Goal: Use online tool/utility: Utilize a website feature to perform a specific function

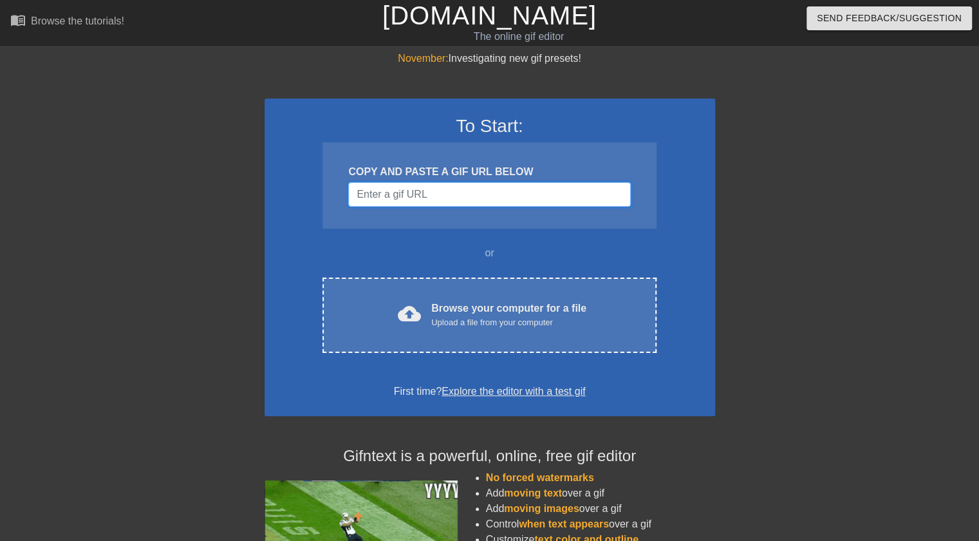
click at [461, 196] on input "Username" at bounding box center [489, 194] width 282 height 24
paste input "[URL][DOMAIN_NAME]"
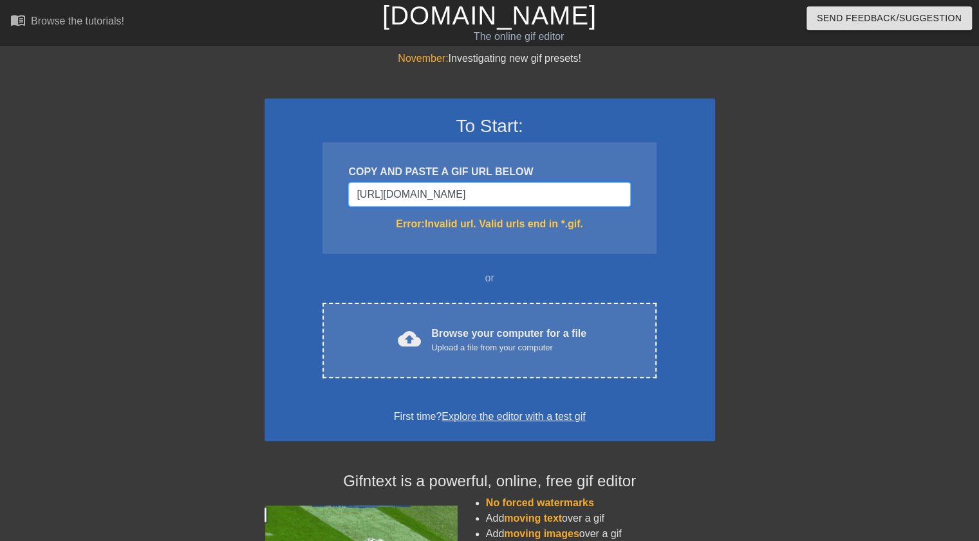
click at [463, 191] on input "[URL][DOMAIN_NAME]" at bounding box center [489, 194] width 282 height 24
paste input "[DOMAIN_NAME][URL]"
type input "[URL][DOMAIN_NAME]"
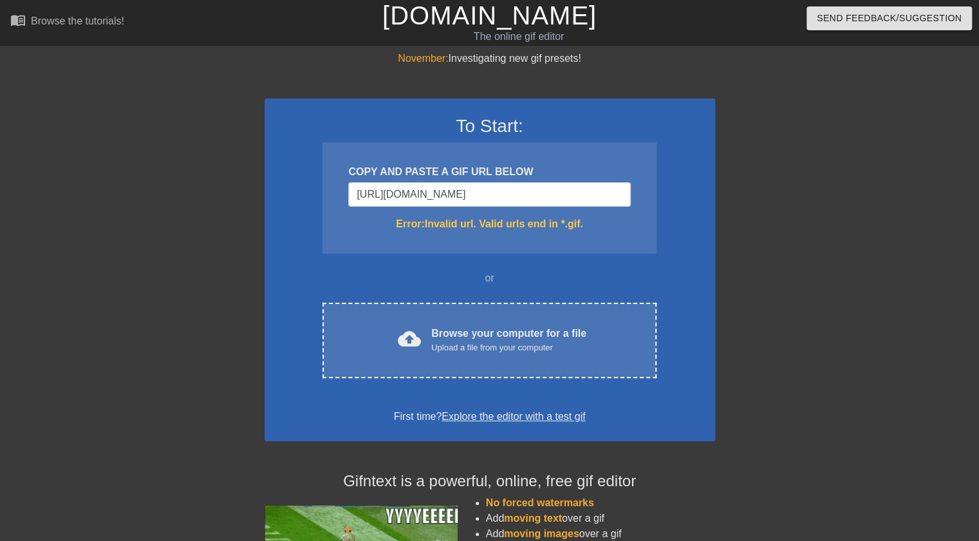
click at [484, 236] on div "COPY AND PASTE A GIF URL BELOW [URL][DOMAIN_NAME] Error: Invalid url. Valid url…" at bounding box center [488, 197] width 333 height 111
click at [484, 227] on div "Error: Invalid url. Valid urls end in *.gif." at bounding box center [489, 223] width 282 height 15
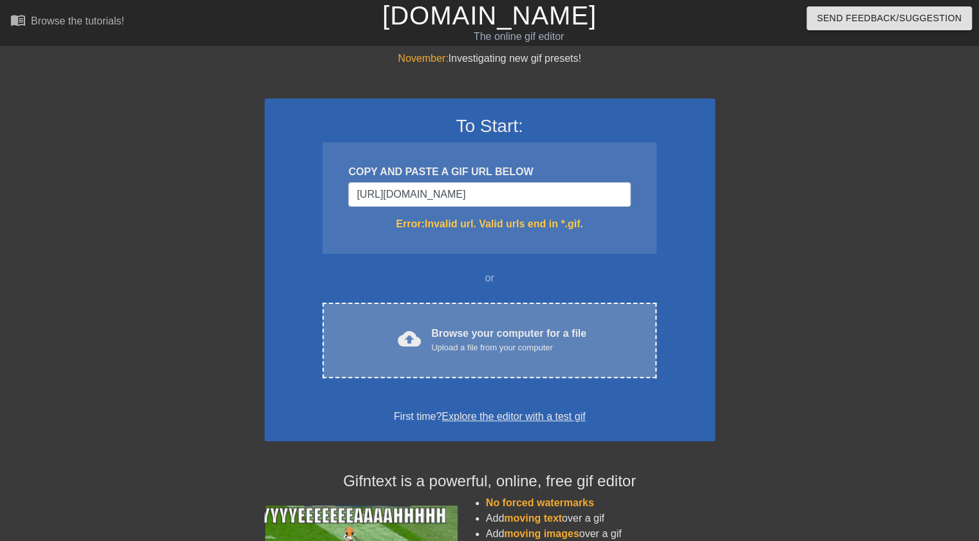
click at [487, 330] on div "Browse your computer for a file Upload a file from your computer" at bounding box center [508, 340] width 155 height 28
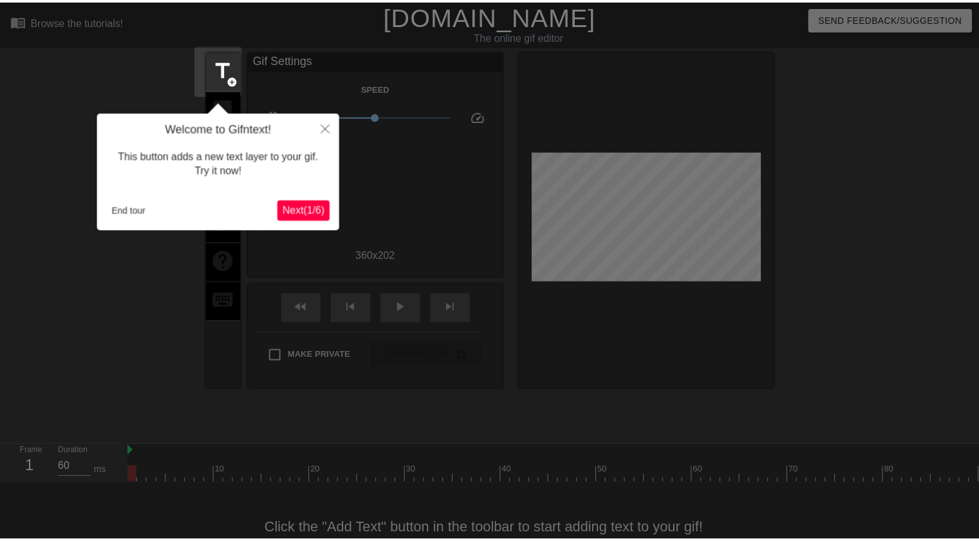
scroll to position [32, 0]
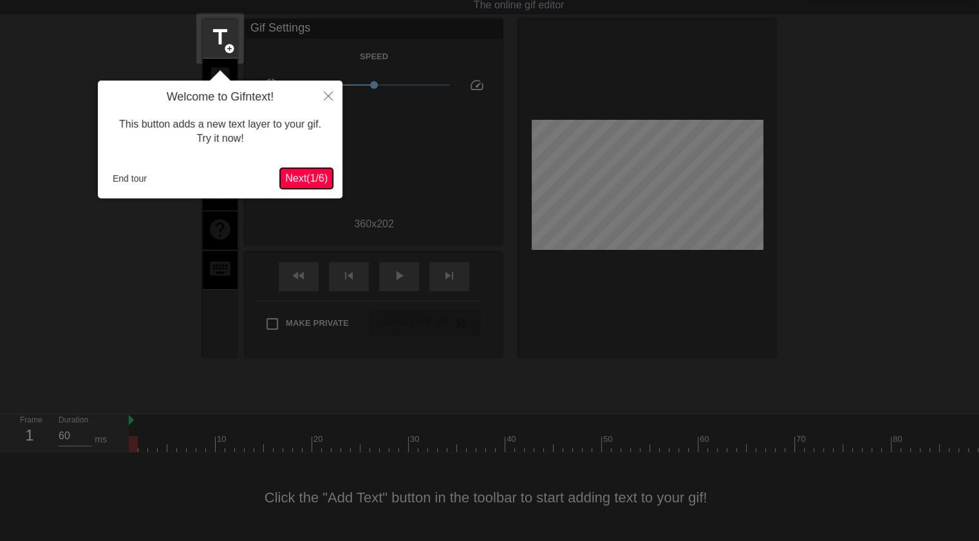
click at [301, 176] on span "Next ( 1 / 6 )" at bounding box center [306, 177] width 42 height 11
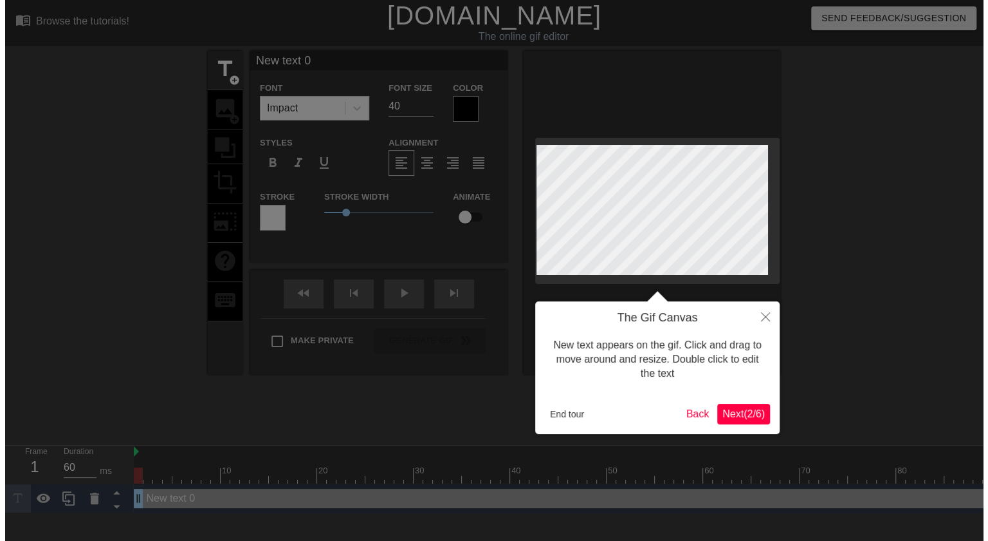
scroll to position [0, 0]
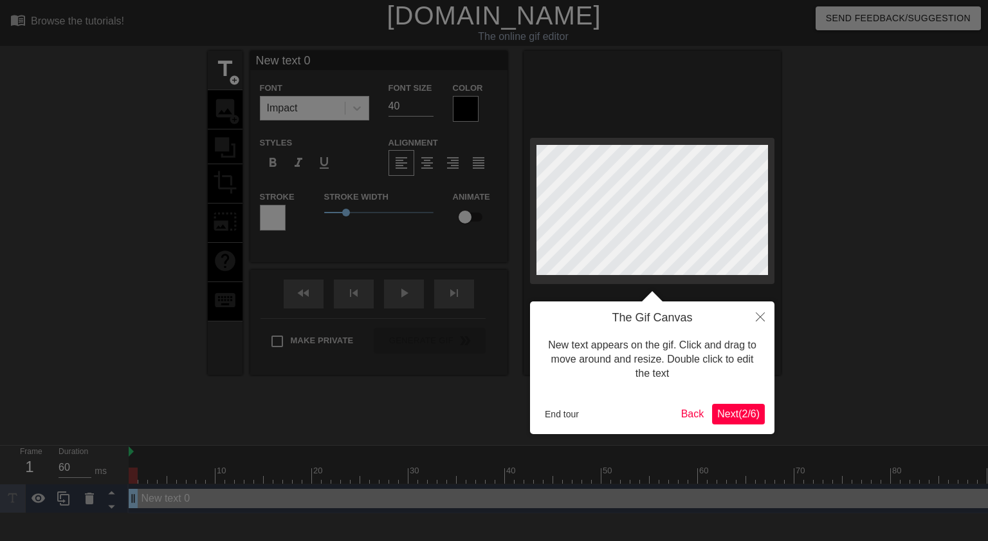
click at [729, 416] on span "Next ( 2 / 6 )" at bounding box center [739, 413] width 42 height 11
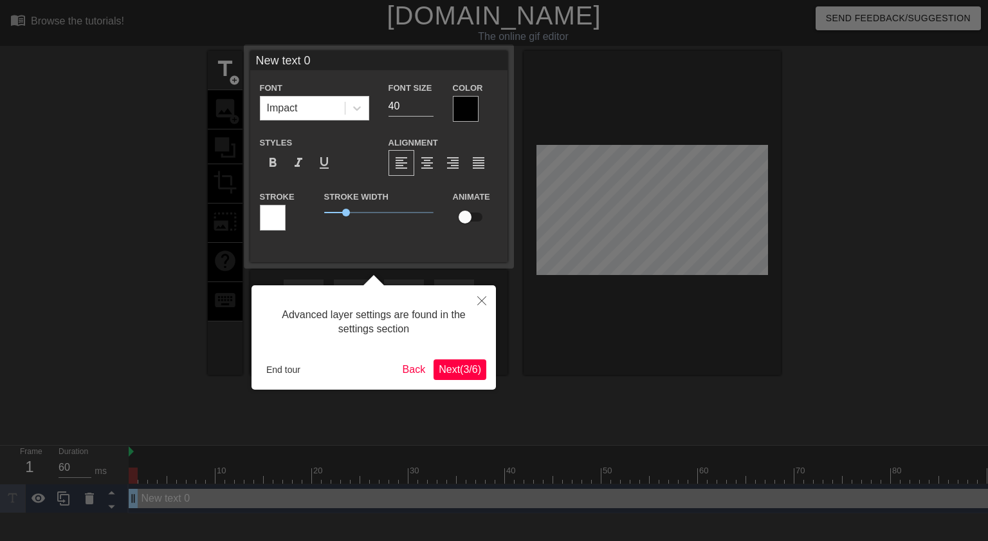
click at [469, 371] on span "Next ( 3 / 6 )" at bounding box center [460, 369] width 42 height 11
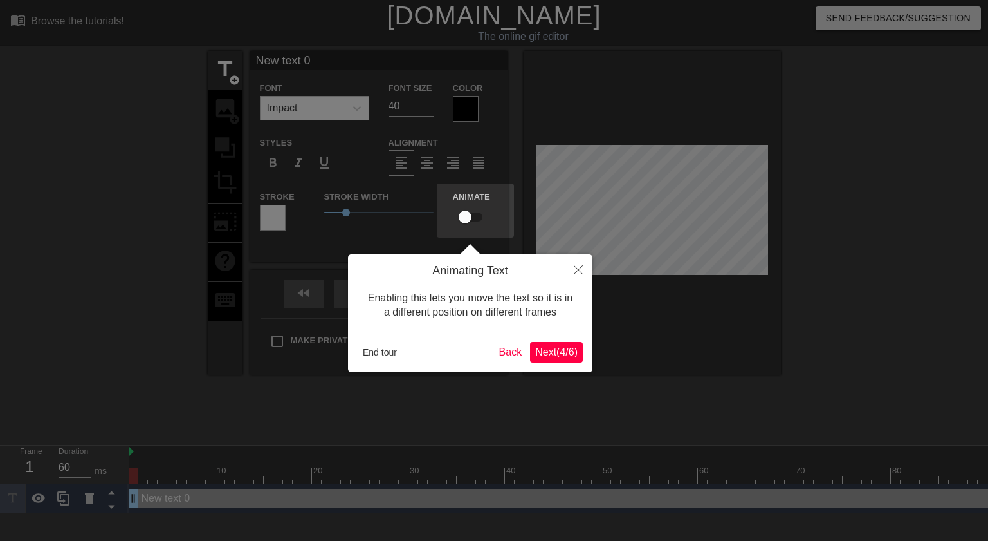
click at [542, 360] on button "Next ( 4 / 6 )" at bounding box center [556, 352] width 53 height 21
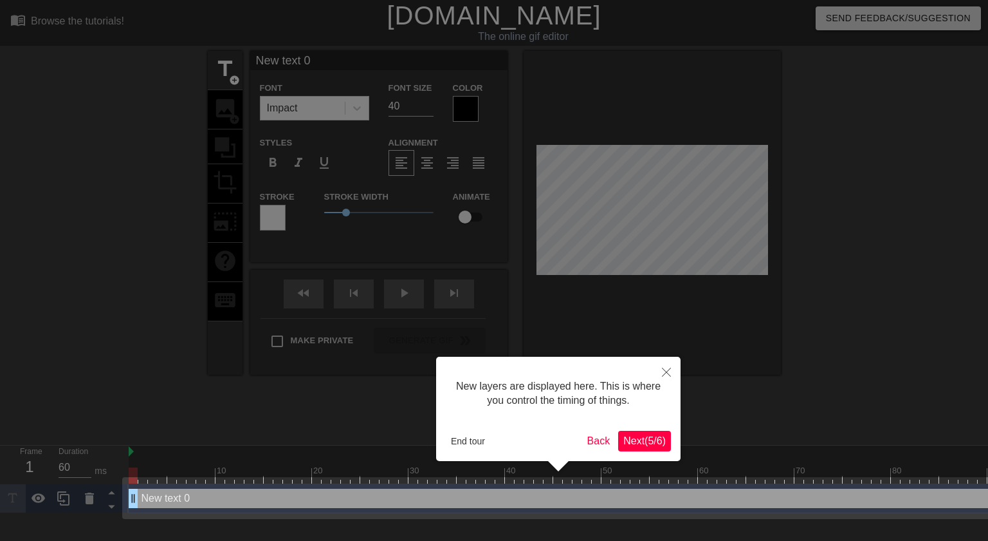
click at [630, 437] on span "Next ( 5 / 6 )" at bounding box center [645, 440] width 42 height 11
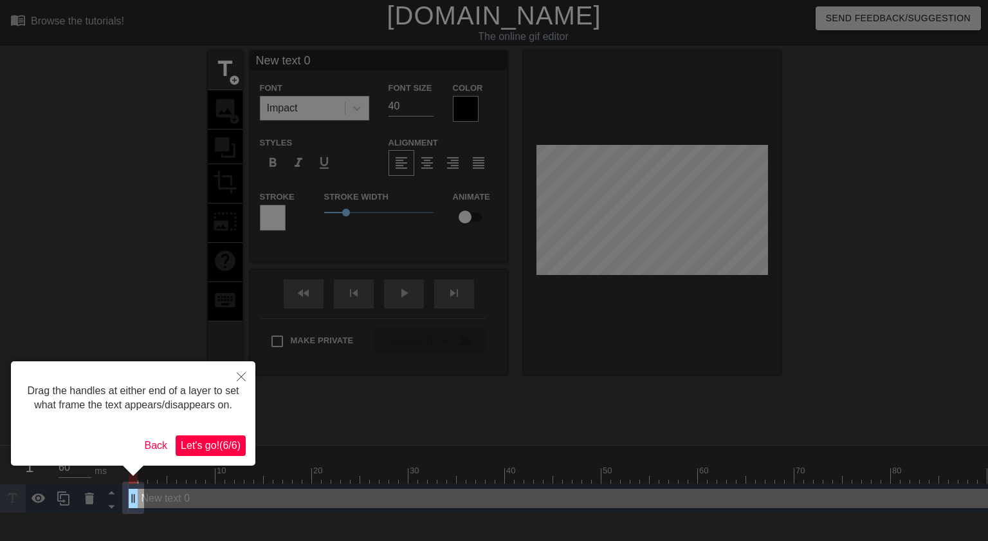
click at [227, 452] on button "Let's go! ( 6 / 6 )" at bounding box center [211, 445] width 70 height 21
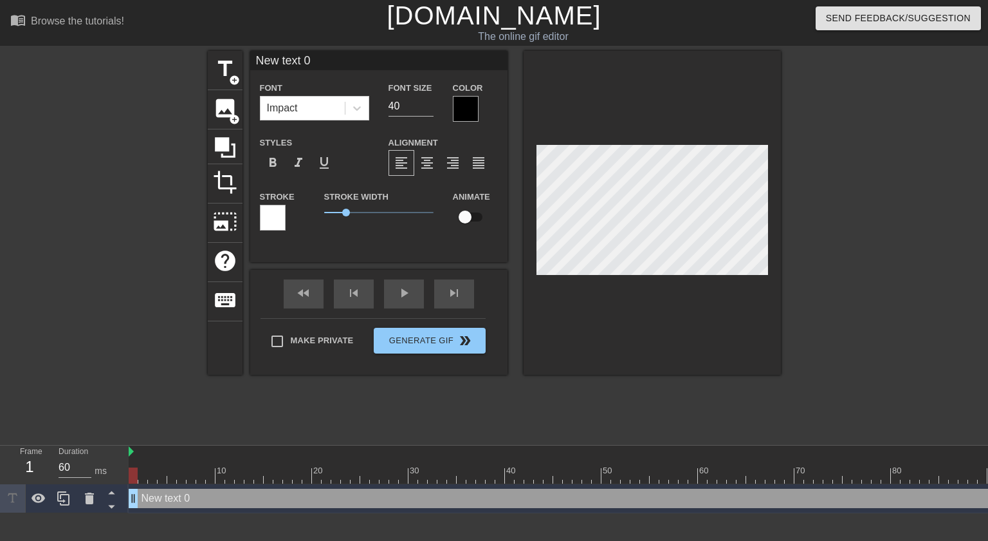
scroll to position [1, 3]
type input "A"
type textarea "A"
type input "As"
type textarea "As"
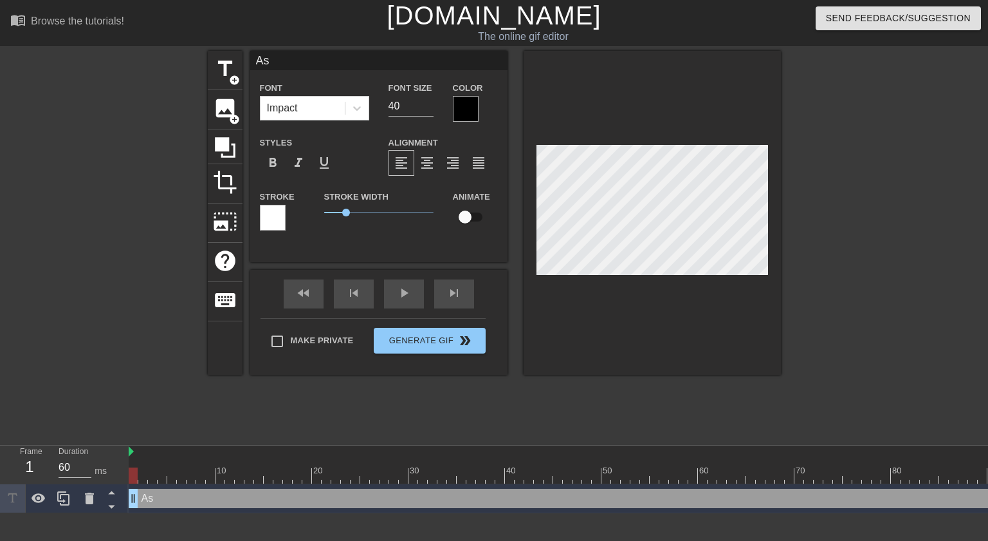
type input "Ash"
type textarea "Ash"
type input "Asht"
type textarea "Ashto"
type input "[PERSON_NAME]"
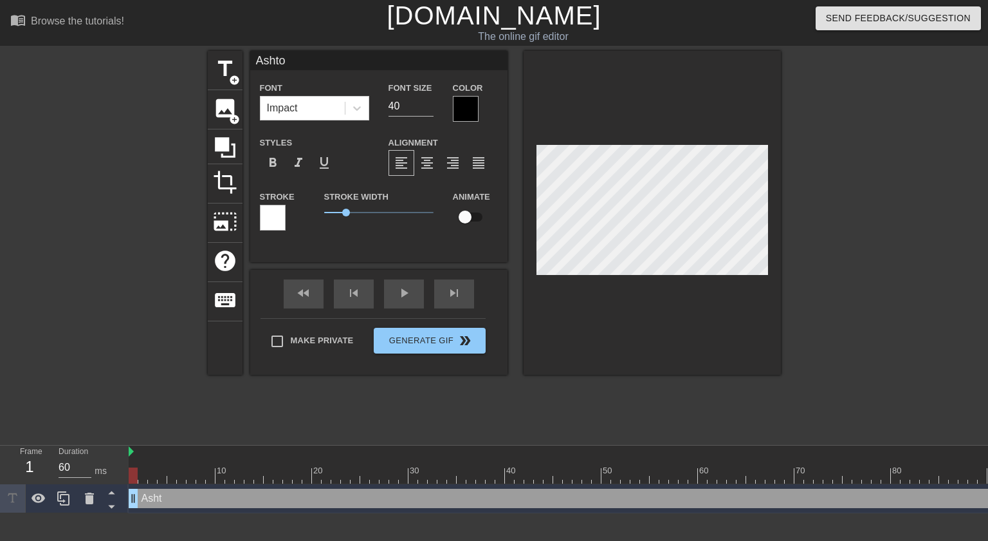
type textarea "[PERSON_NAME]"
type input "[PERSON_NAME]"
type textarea "[PERSON_NAME]"
type input "[PERSON_NAME]"
type textarea "[PERSON_NAME]"
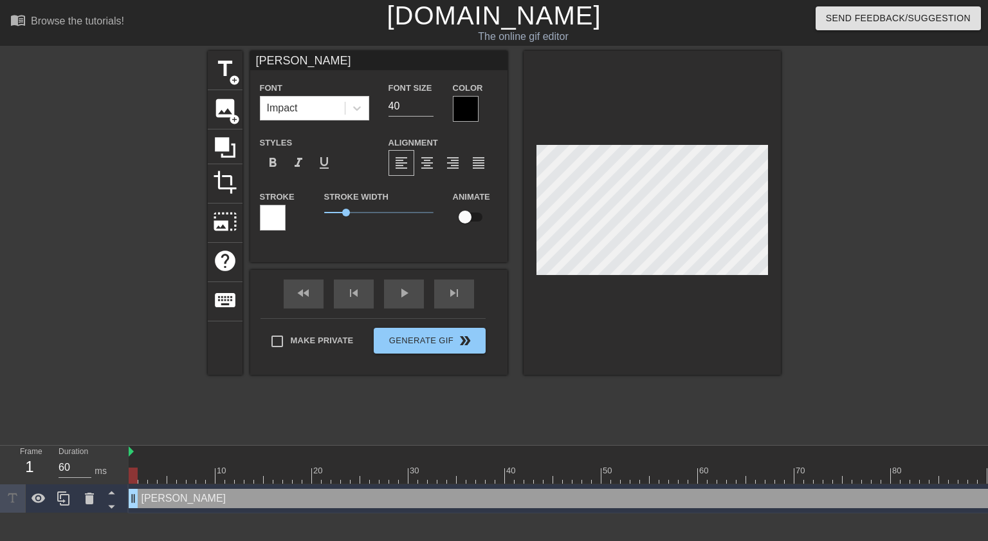
type input "Ashton Fr"
type textarea "Ashton Fr"
type input "[PERSON_NAME]"
type textarea "[PERSON_NAME]"
type input "[PERSON_NAME]"
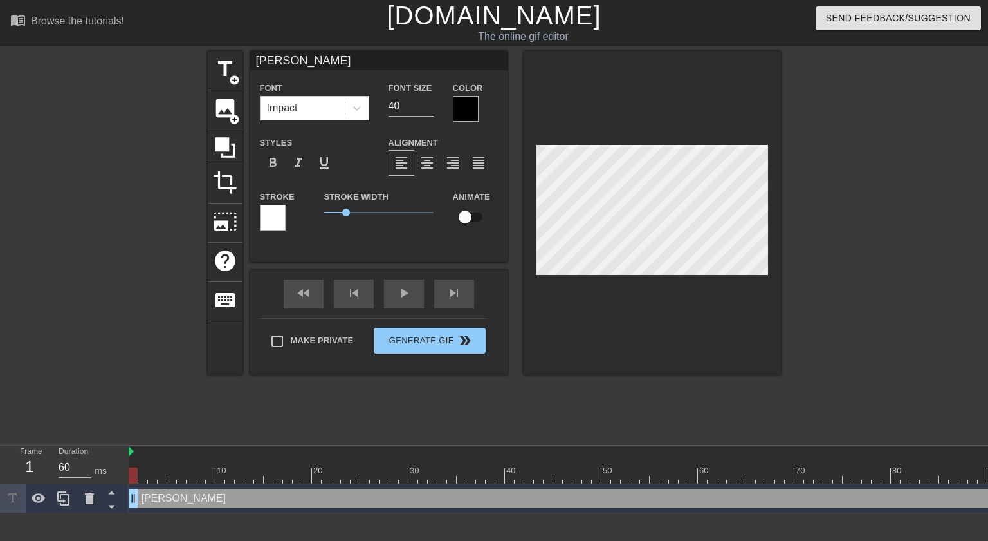
type textarea "[PERSON_NAME]"
type input "[PERSON_NAME]"
type textarea "[PERSON_NAME]"
click at [429, 108] on input "39" at bounding box center [411, 106] width 45 height 21
click at [429, 108] on input "38" at bounding box center [411, 106] width 45 height 21
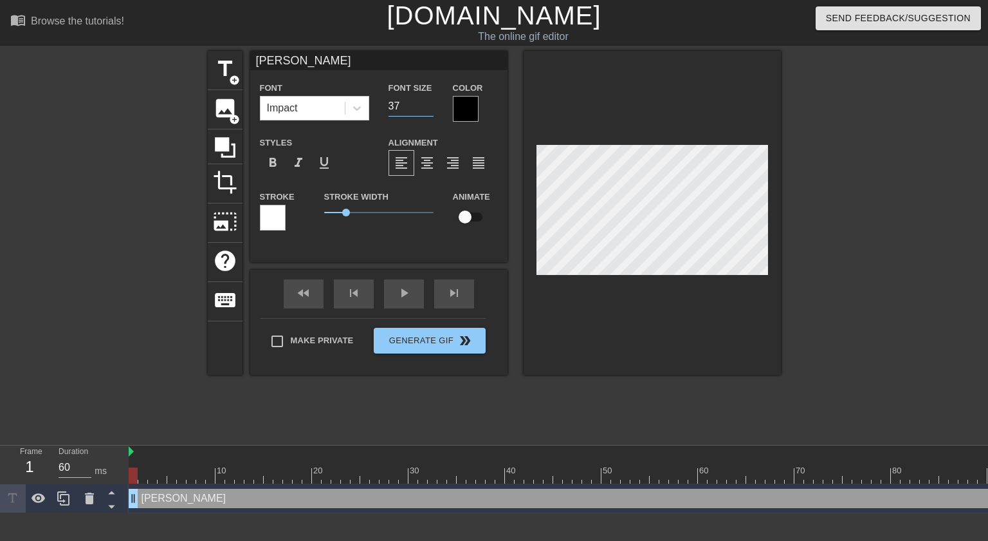
click at [429, 108] on input "37" at bounding box center [411, 106] width 45 height 21
click at [429, 108] on input "36" at bounding box center [411, 106] width 45 height 21
click at [429, 108] on input "35" at bounding box center [411, 106] width 45 height 21
click at [429, 108] on input "34" at bounding box center [411, 106] width 45 height 21
click at [429, 108] on input "33" at bounding box center [411, 106] width 45 height 21
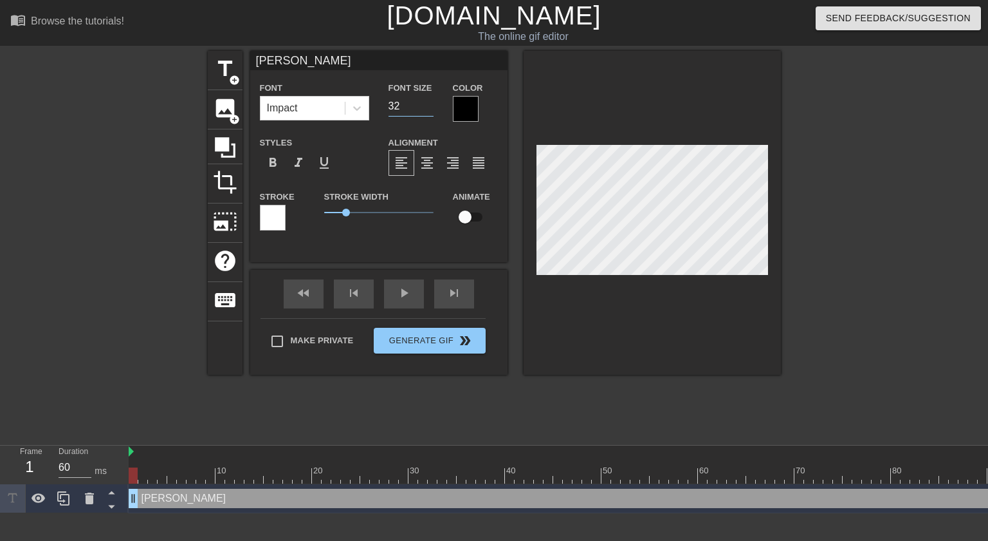
click at [429, 108] on input "32" at bounding box center [411, 106] width 45 height 21
click at [429, 108] on input "31" at bounding box center [411, 106] width 45 height 21
click at [429, 108] on input "30" at bounding box center [411, 106] width 45 height 21
click at [429, 108] on input "29" at bounding box center [411, 106] width 45 height 21
type input "28"
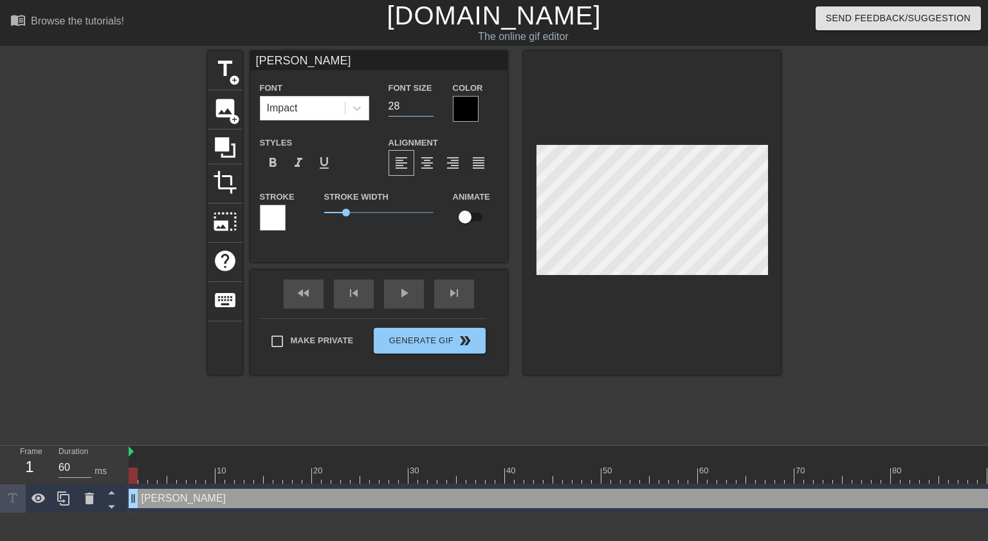
click at [429, 108] on input "28" at bounding box center [411, 106] width 45 height 21
click at [638, 310] on div at bounding box center [652, 213] width 257 height 324
click at [651, 295] on div at bounding box center [652, 213] width 257 height 324
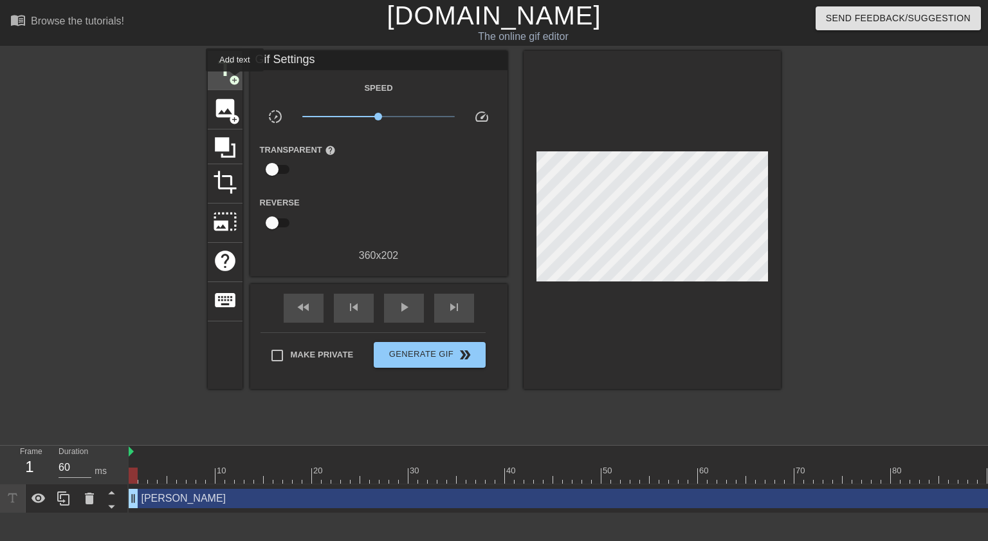
click at [235, 80] on span "add_circle" at bounding box center [234, 80] width 11 height 11
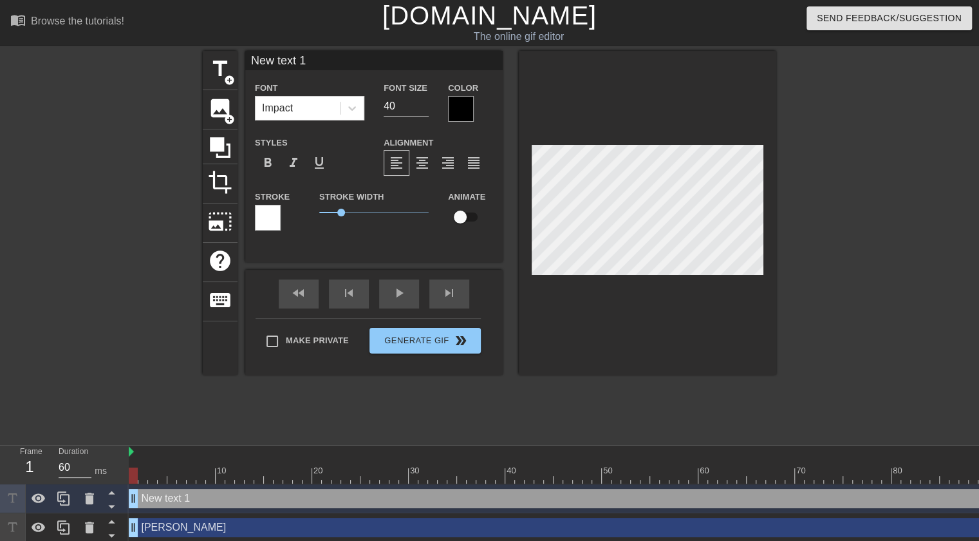
scroll to position [2, 1]
type input "M"
type textarea "M"
type input "MH"
type textarea "MH"
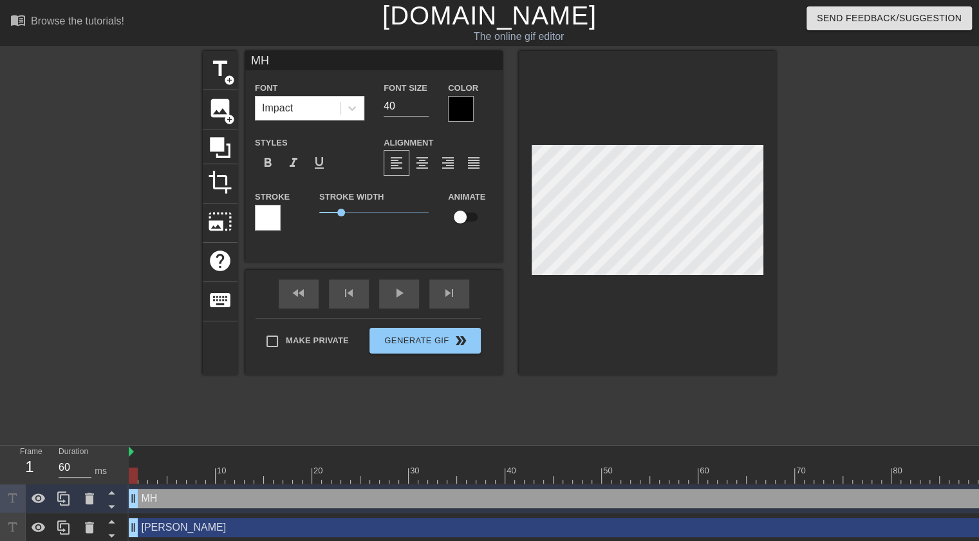
type input "MH3"
type textarea "MH3"
type input "MH37"
type textarea "MH37"
type input "MH370"
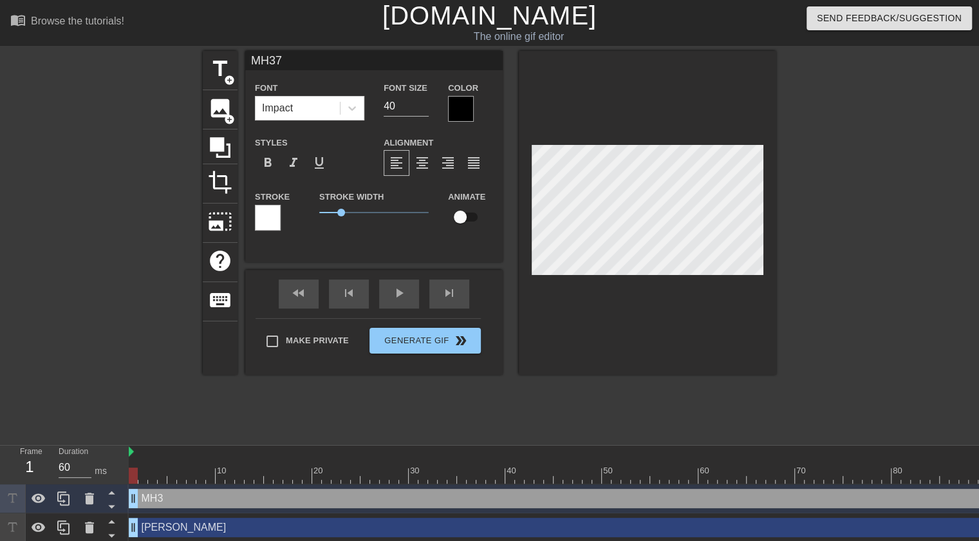
type textarea "MH370"
type input "MH370x"
type textarea "MH370x"
drag, startPoint x: 409, startPoint y: 111, endPoint x: 416, endPoint y: 111, distance: 7.1
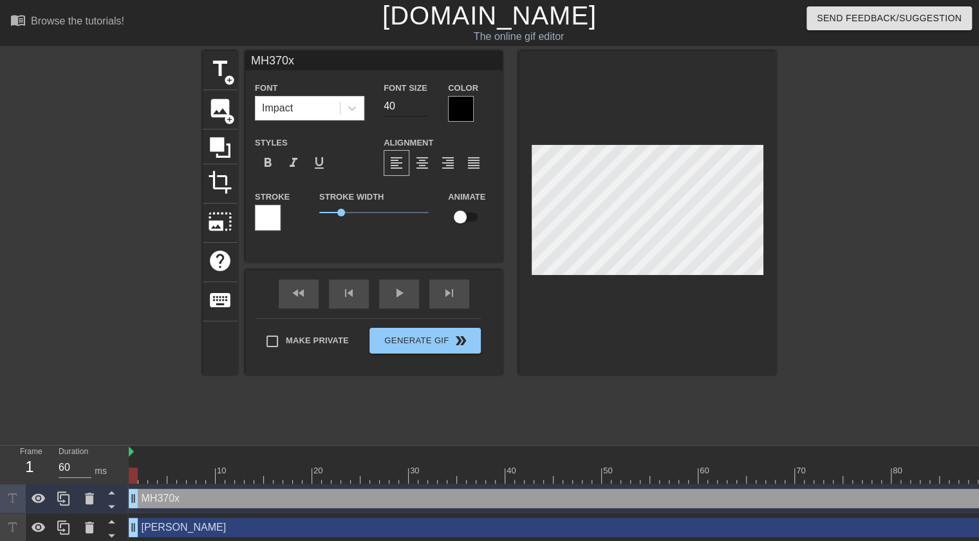
click at [412, 111] on input "40" at bounding box center [406, 106] width 45 height 21
click at [429, 112] on div "Font Size 40" at bounding box center [406, 101] width 64 height 42
click at [418, 106] on input "40" at bounding box center [406, 106] width 45 height 21
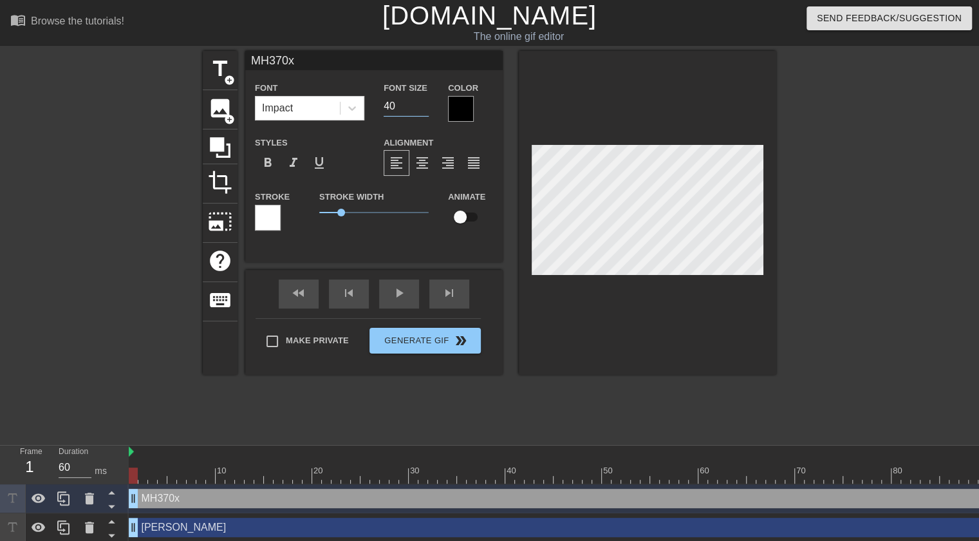
click at [429, 109] on div "Font Size 40" at bounding box center [406, 101] width 64 height 42
click at [423, 109] on input "39" at bounding box center [406, 106] width 45 height 21
click at [423, 109] on input "38" at bounding box center [406, 106] width 45 height 21
click at [423, 109] on input "37" at bounding box center [406, 106] width 45 height 21
click at [423, 109] on input "36" at bounding box center [406, 106] width 45 height 21
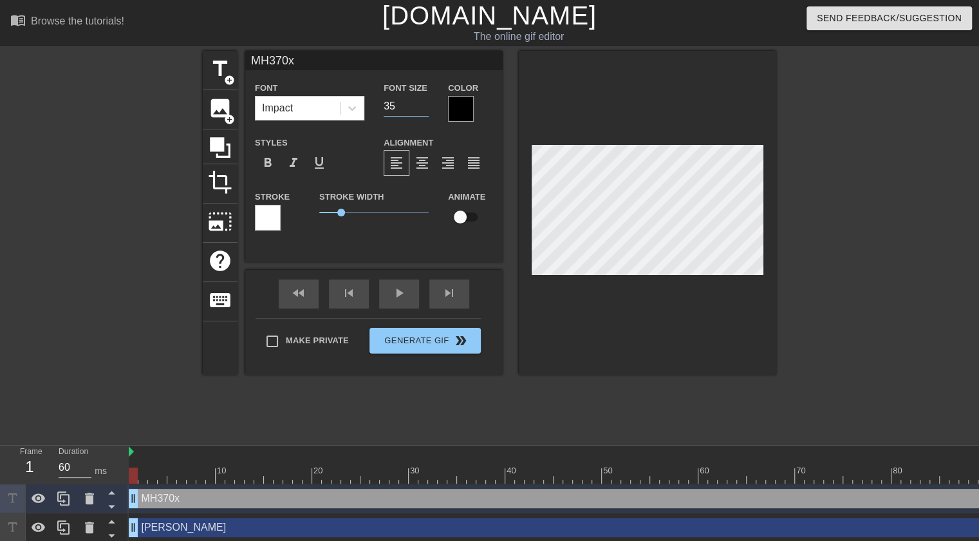
click at [423, 109] on input "35" at bounding box center [406, 106] width 45 height 21
click at [423, 109] on input "34" at bounding box center [406, 106] width 45 height 21
click at [423, 109] on input "33" at bounding box center [406, 106] width 45 height 21
click at [423, 109] on input "32" at bounding box center [406, 106] width 45 height 21
click at [423, 109] on input "31" at bounding box center [406, 106] width 45 height 21
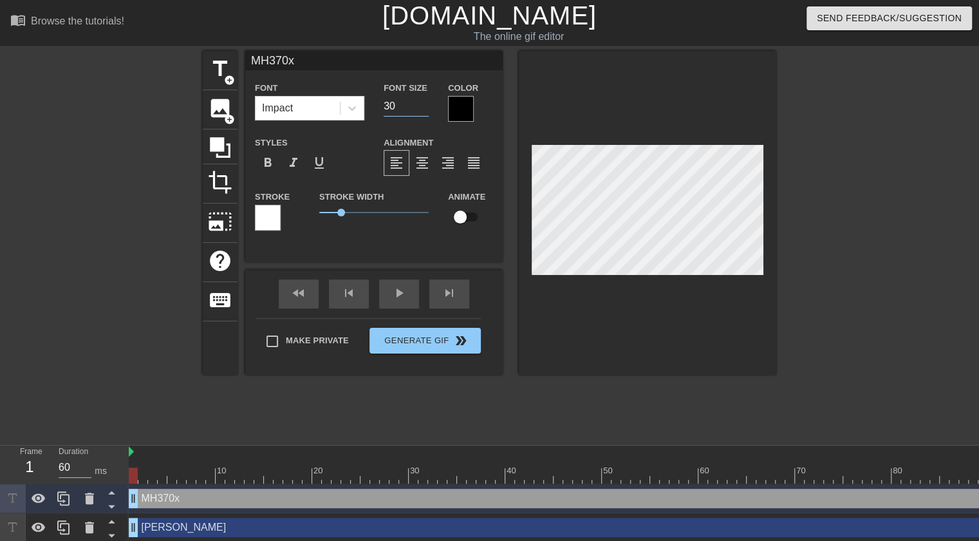
click at [423, 109] on input "30" at bounding box center [406, 106] width 45 height 21
click at [423, 109] on input "29" at bounding box center [406, 106] width 45 height 21
click at [423, 109] on input "28" at bounding box center [406, 106] width 45 height 21
click at [423, 109] on input "27" at bounding box center [406, 106] width 45 height 21
click at [423, 109] on input "26" at bounding box center [406, 106] width 45 height 21
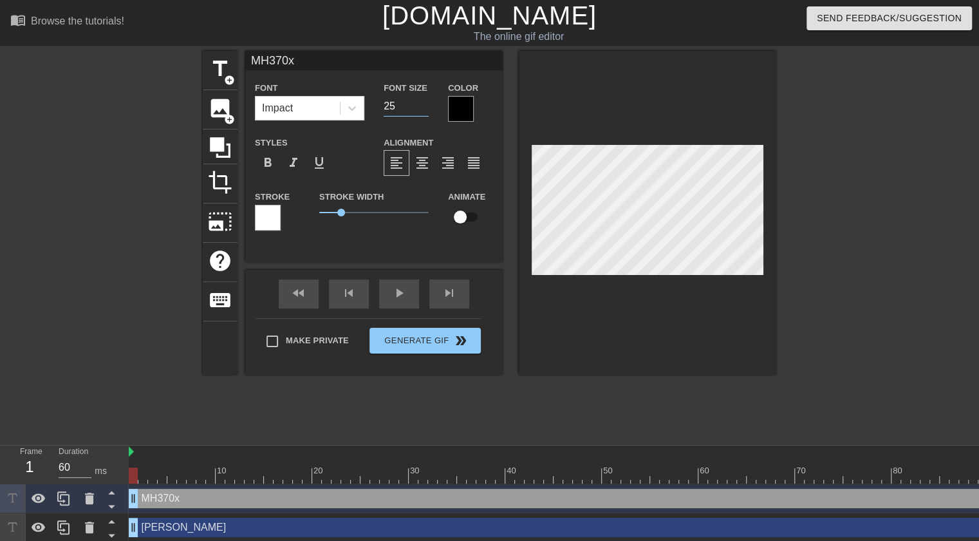
click at [423, 109] on input "25" at bounding box center [406, 106] width 45 height 21
type input "24"
click at [423, 109] on input "24" at bounding box center [406, 106] width 45 height 21
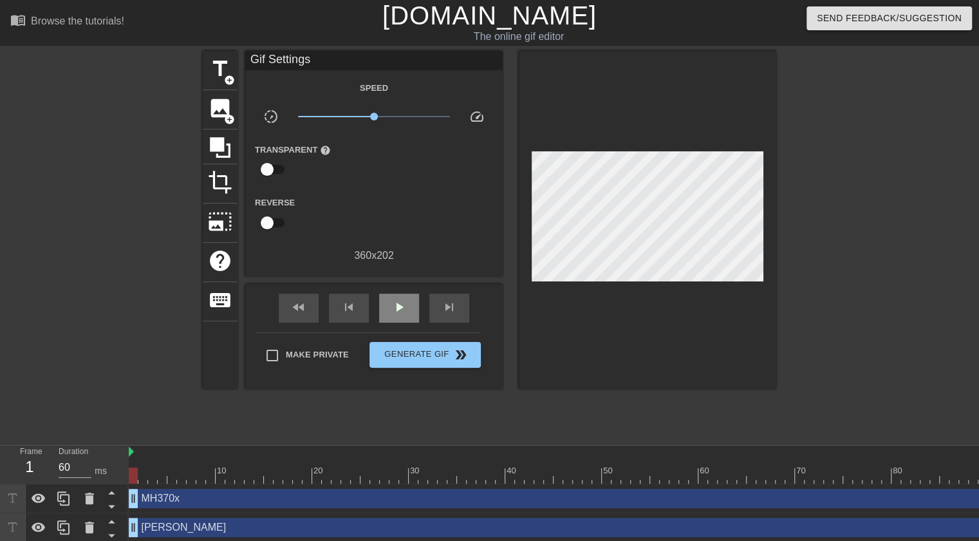
click at [401, 293] on div "fast_rewind skip_previous play_arrow skip_next" at bounding box center [374, 308] width 210 height 48
click at [401, 312] on span "play_arrow" at bounding box center [398, 306] width 15 height 15
